Goal: Browse casually

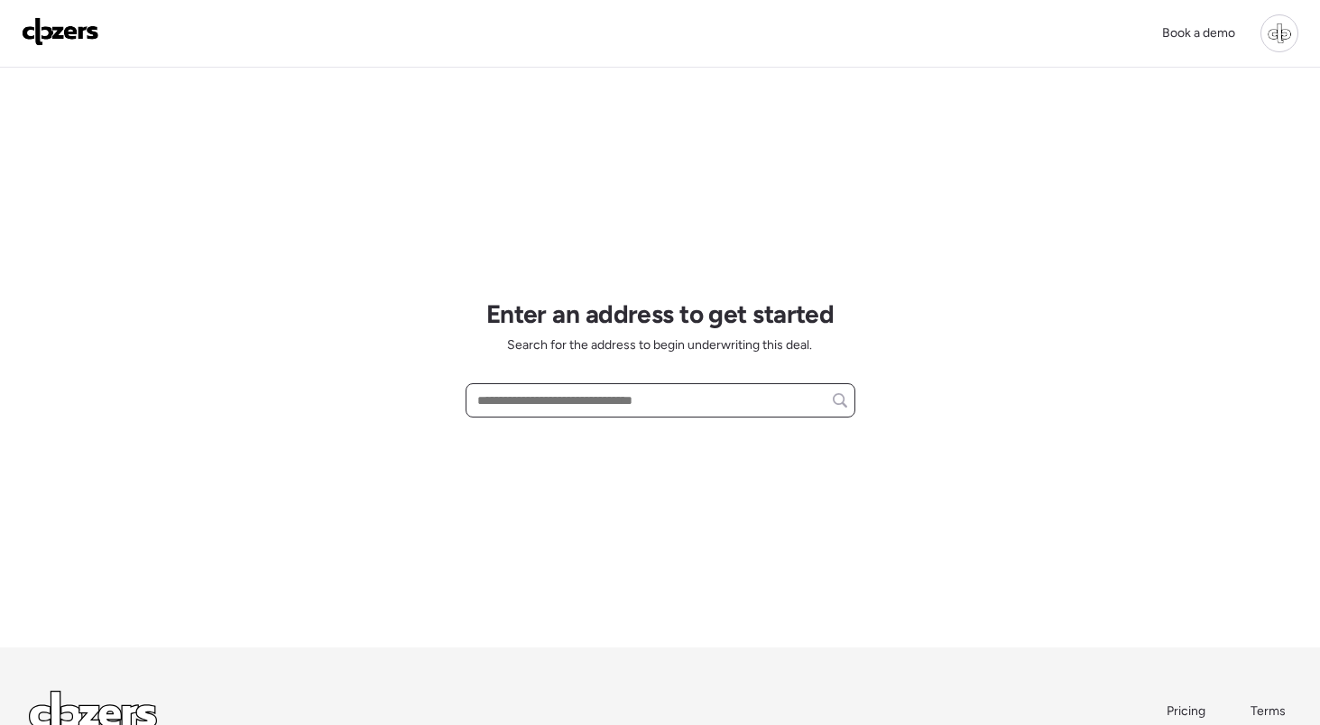
click at [708, 403] on input "text" at bounding box center [660, 400] width 373 height 25
type input "**********"
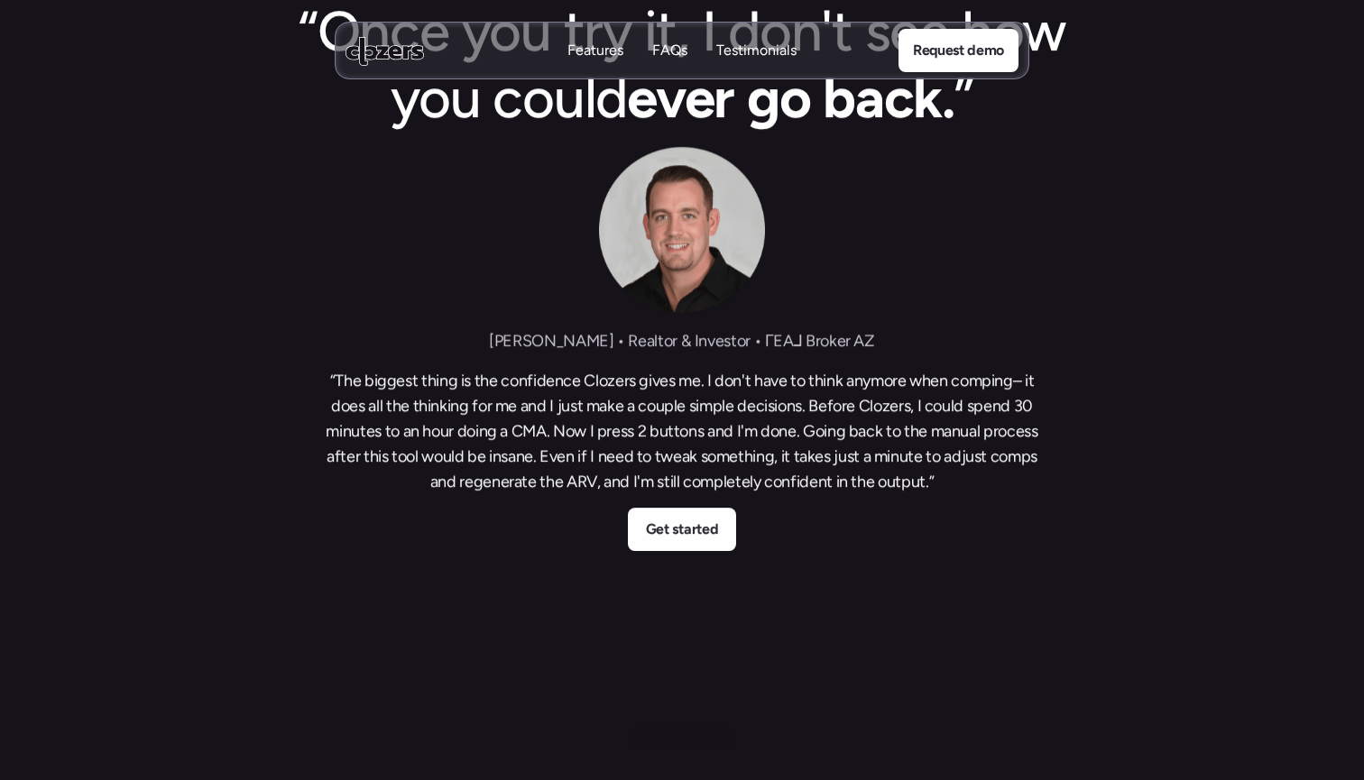
scroll to position [1289, 0]
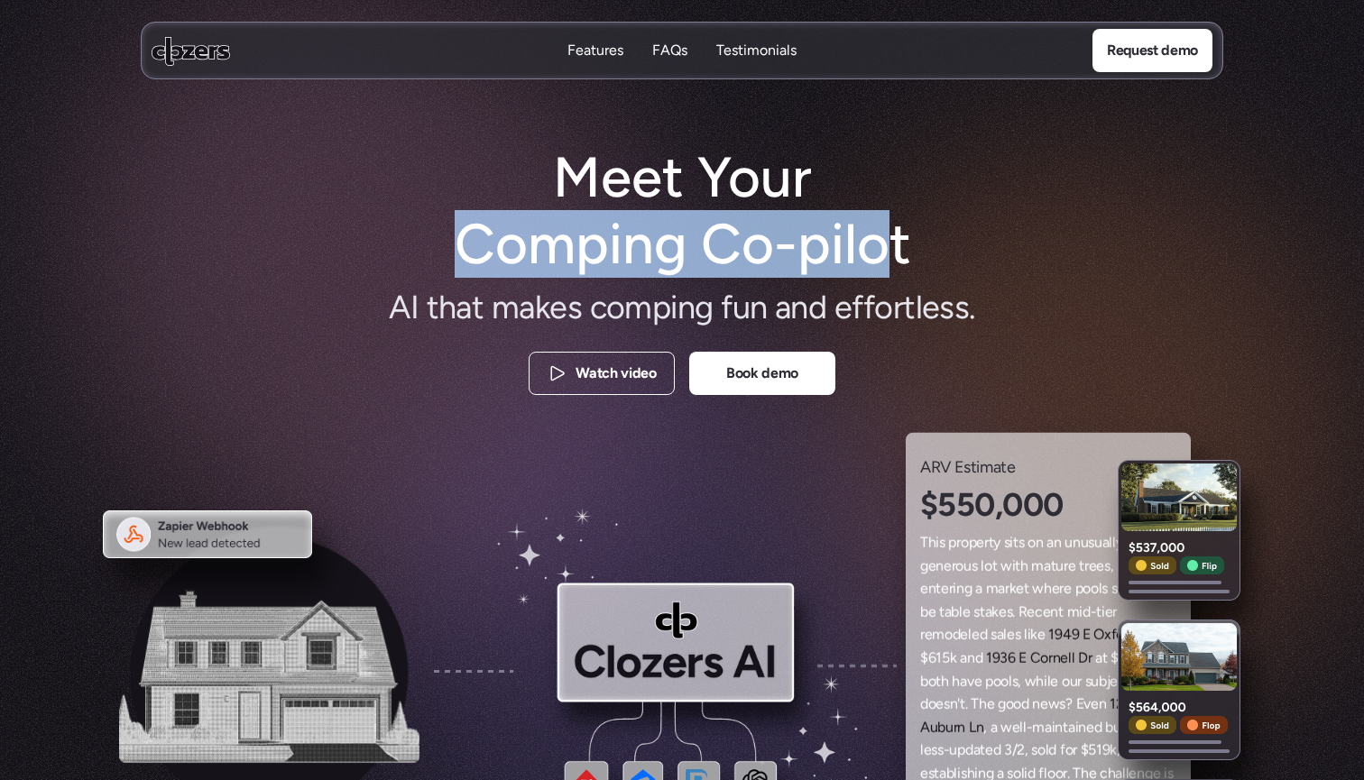
drag, startPoint x: 465, startPoint y: 244, endPoint x: 889, endPoint y: 237, distance: 424.0
click at [889, 237] on h1 "Meet Your Comping Co-pilot" at bounding box center [682, 211] width 490 height 134
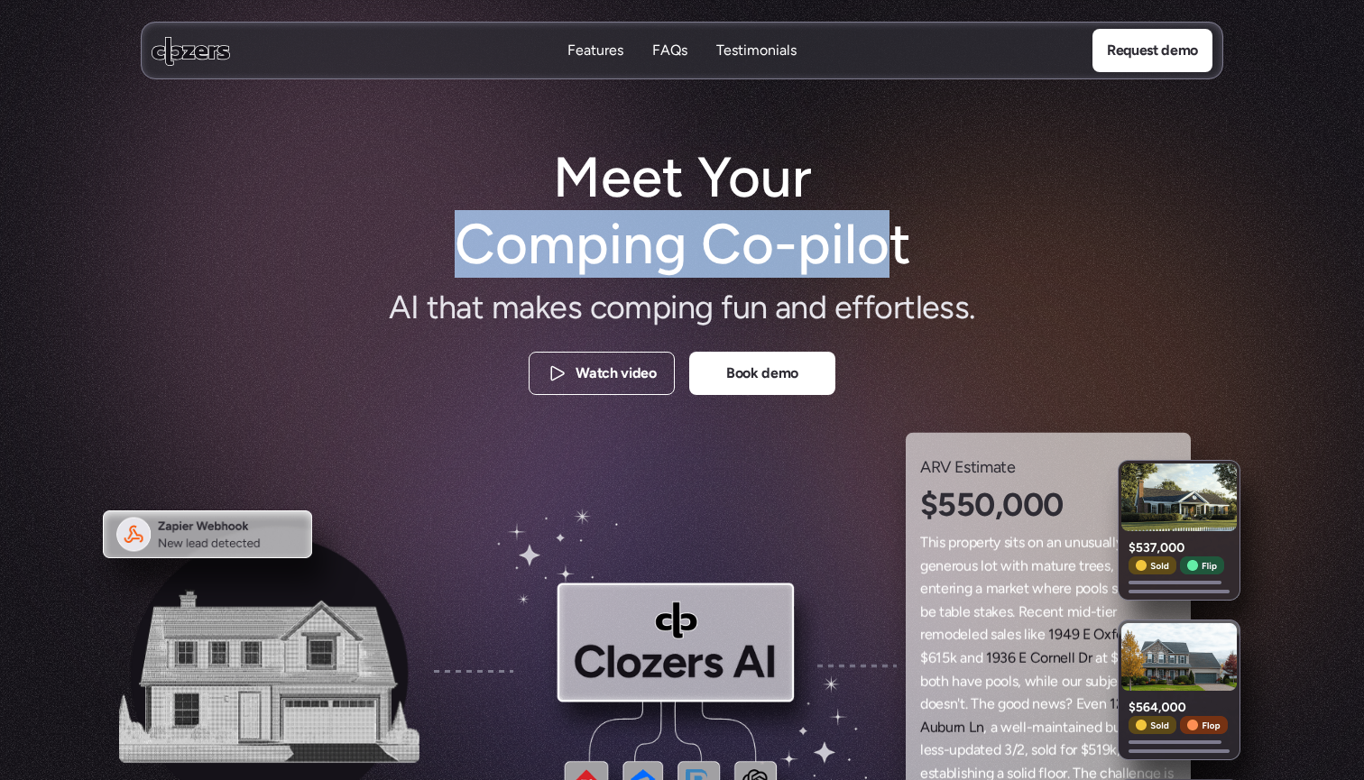
click at [889, 237] on h1 "Meet Your Comping Co-pilot" at bounding box center [682, 211] width 490 height 134
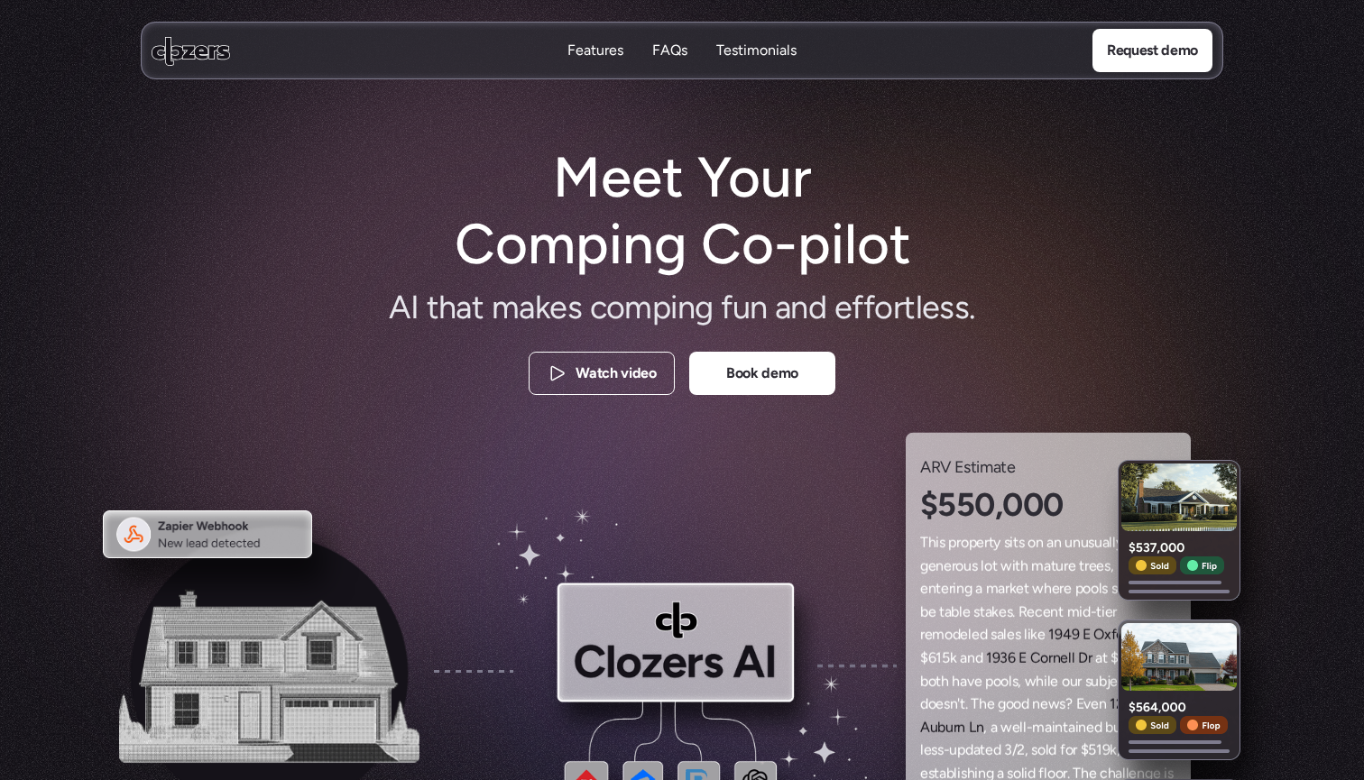
click at [666, 246] on h1 "Meet Your Comping Co-pilot" at bounding box center [682, 211] width 490 height 134
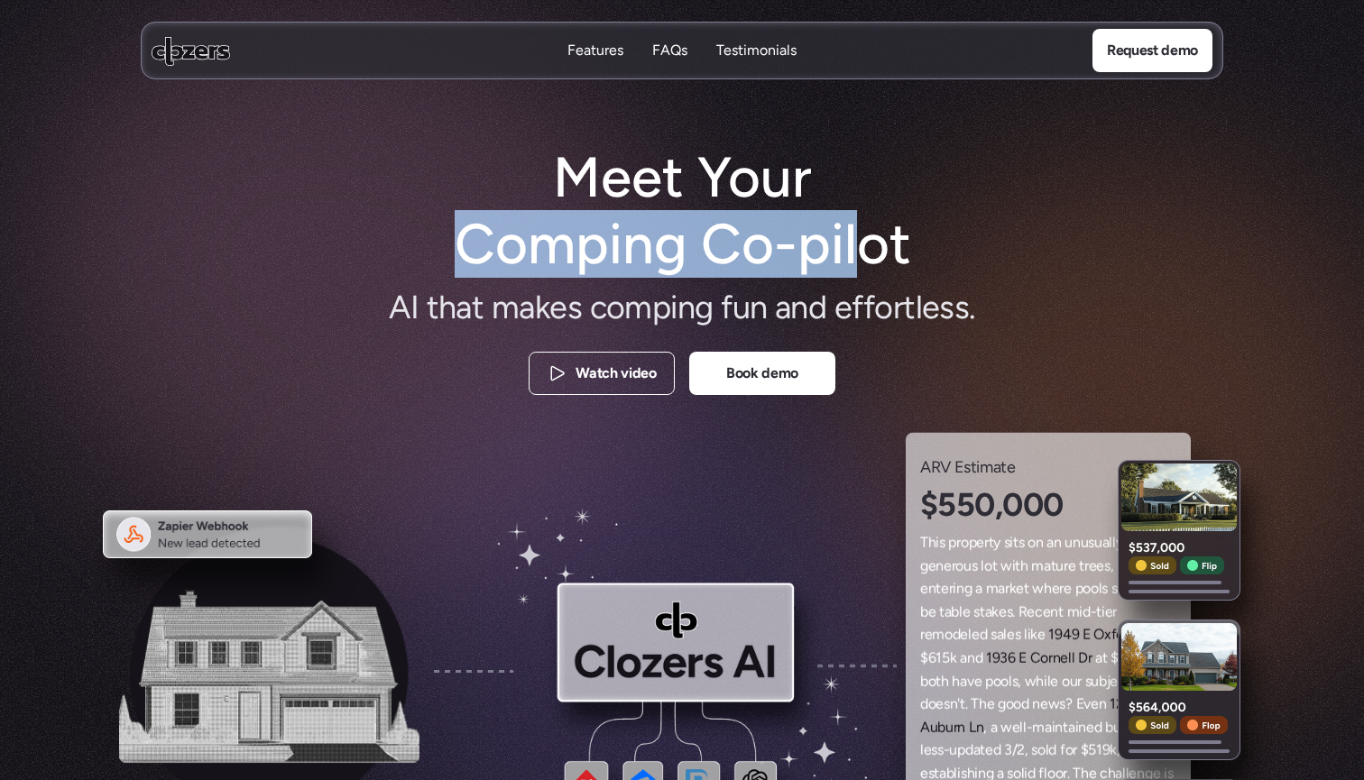
drag, startPoint x: 457, startPoint y: 240, endPoint x: 855, endPoint y: 234, distance: 397.8
click at [855, 234] on h1 "Meet Your Comping Co-pilot" at bounding box center [682, 211] width 490 height 134
